Goal: Task Accomplishment & Management: Manage account settings

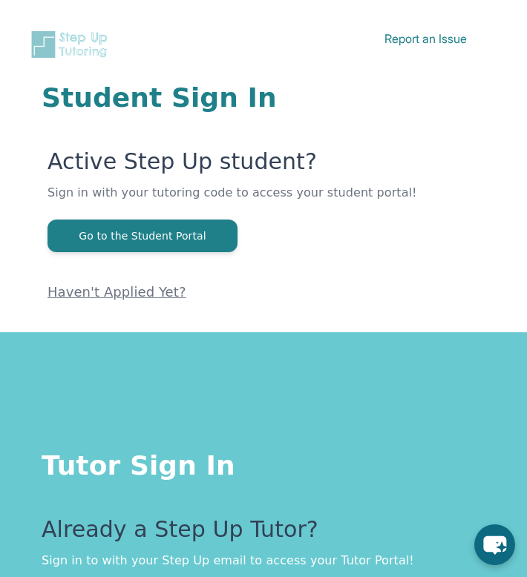
scroll to position [249, 0]
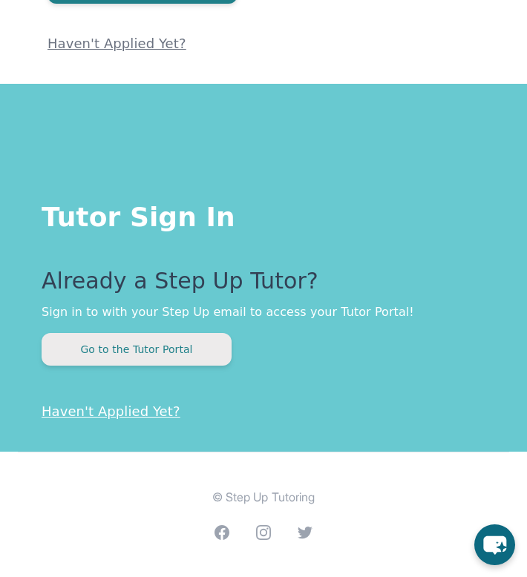
click at [149, 346] on button "Go to the Tutor Portal" at bounding box center [137, 349] width 190 height 33
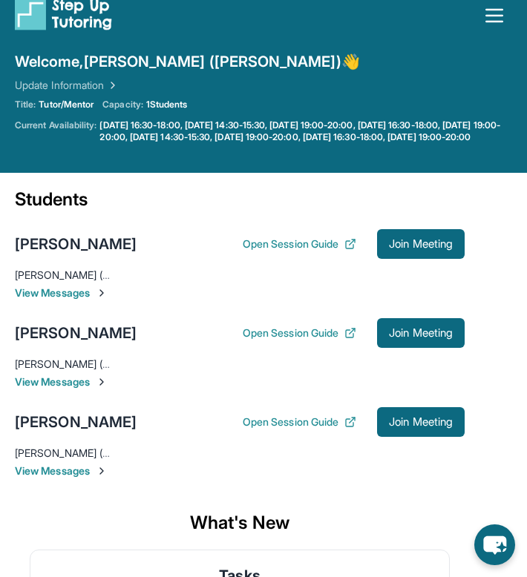
scroll to position [19, 0]
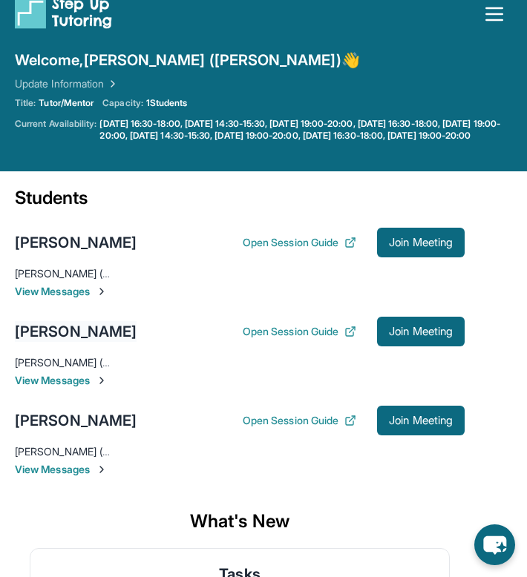
click at [45, 338] on div "[PERSON_NAME]" at bounding box center [76, 331] width 122 height 21
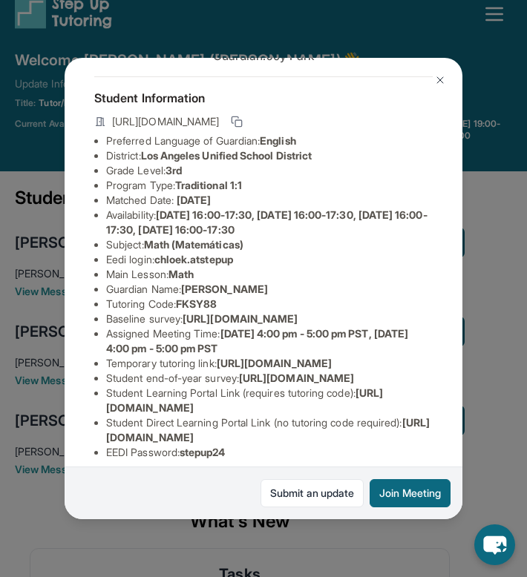
scroll to position [67, 0]
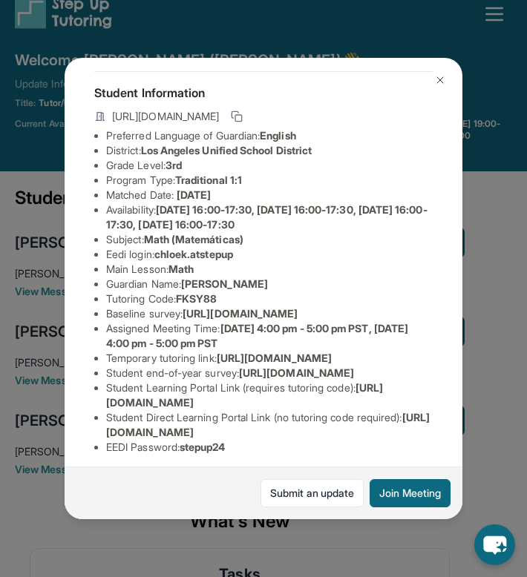
click at [446, 73] on button at bounding box center [440, 80] width 30 height 30
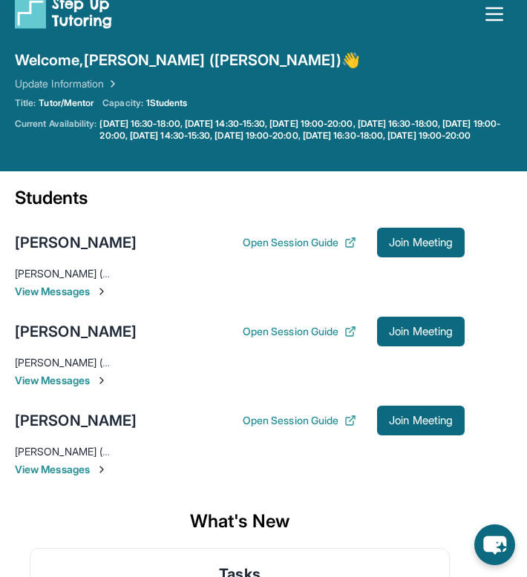
click at [260, 136] on div "Welcome, [PERSON_NAME] ([PERSON_NAME]) 👋 Update Information Title: Tutor/Mentor…" at bounding box center [263, 103] width 497 height 107
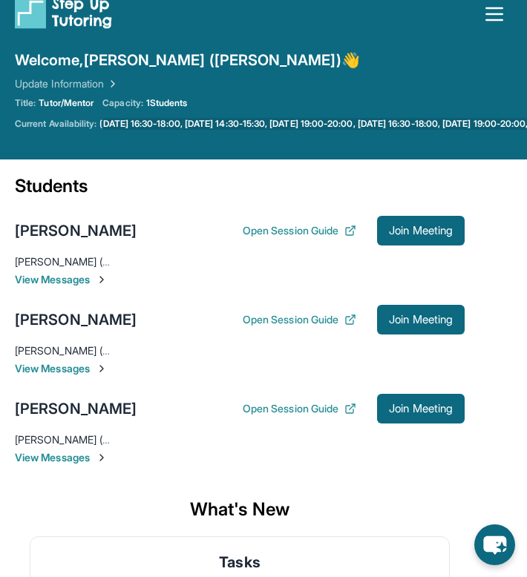
scroll to position [0, 0]
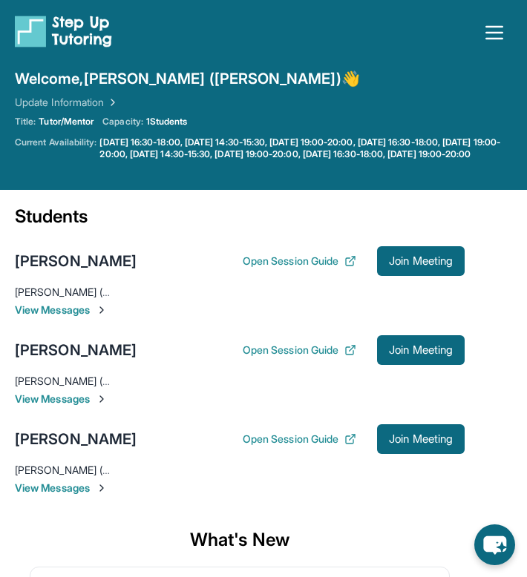
click at [493, 22] on icon "button" at bounding box center [494, 33] width 24 height 24
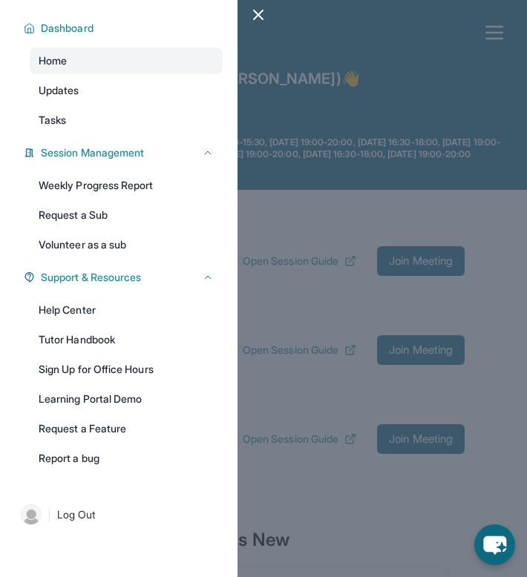
click at [493, 22] on div at bounding box center [263, 288] width 527 height 577
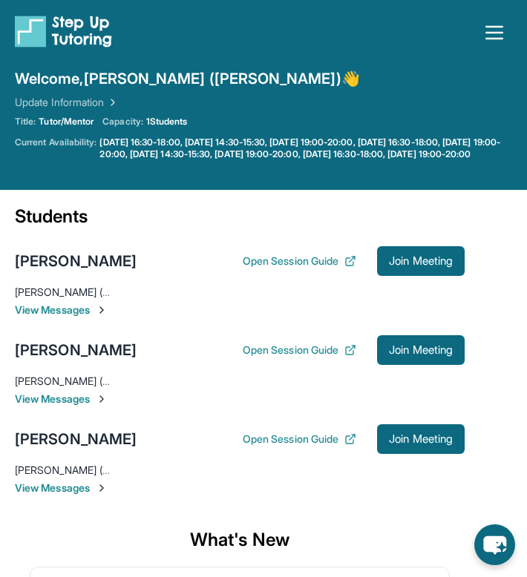
click at [45, 99] on link "Update Information" at bounding box center [67, 102] width 104 height 15
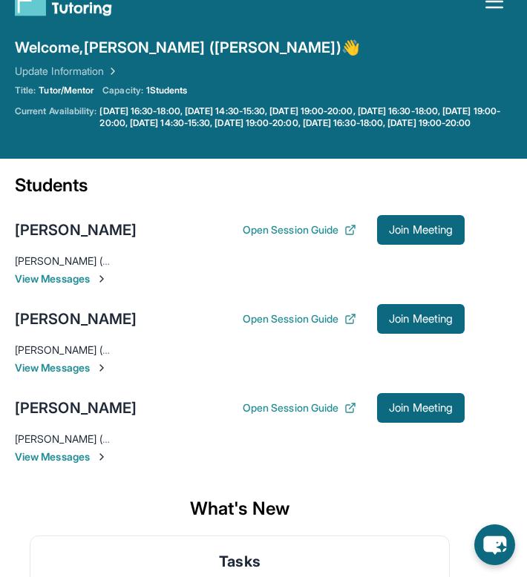
scroll to position [36, 0]
